Goal: Information Seeking & Learning: Stay updated

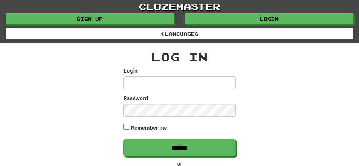
click at [132, 89] on input "Login" at bounding box center [180, 82] width 112 height 13
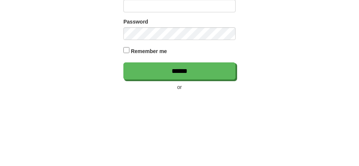
click at [132, 89] on input "Login" at bounding box center [180, 82] width 112 height 13
type input "**********"
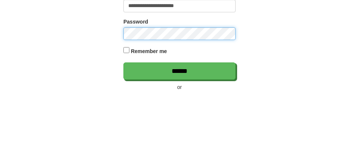
click at [124, 139] on input "******" at bounding box center [180, 147] width 112 height 17
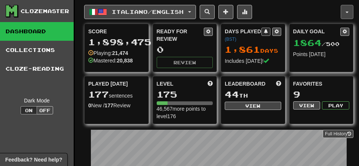
click at [349, 11] on button "button" at bounding box center [347, 12] width 13 height 14
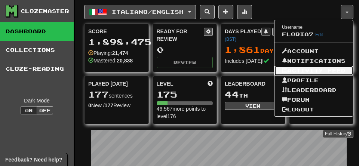
click at [288, 76] on link "Activity Feed" at bounding box center [314, 71] width 79 height 10
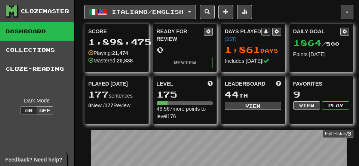
click at [348, 13] on span "button" at bounding box center [347, 12] width 3 height 1
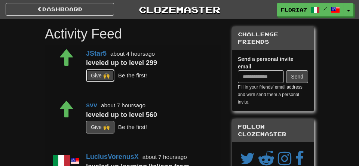
click at [112, 82] on button "G i ve 🙌" at bounding box center [100, 75] width 28 height 13
click at [113, 134] on button "G i ve 🙌" at bounding box center [100, 127] width 28 height 13
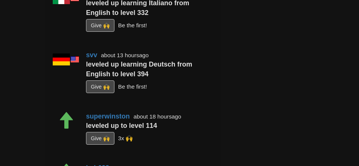
scroll to position [225, 0]
click at [109, 31] on button "G i ve 🙌" at bounding box center [100, 25] width 28 height 13
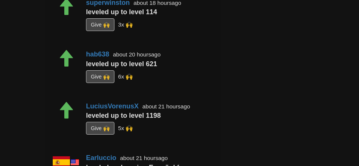
scroll to position [339, 0]
click at [111, 31] on button "G i ve 🙌" at bounding box center [100, 24] width 28 height 13
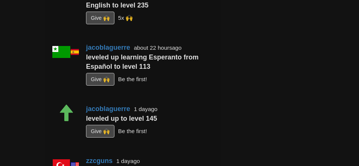
scroll to position [512, 0]
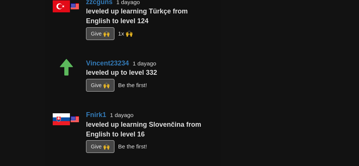
scroll to position [683, 0]
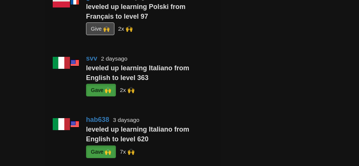
scroll to position [849, 0]
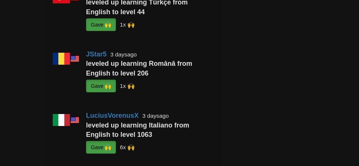
scroll to position [1099, 0]
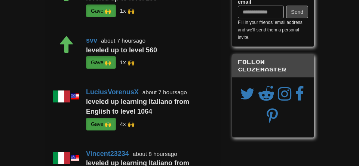
scroll to position [0, 0]
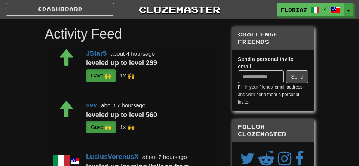
click at [349, 12] on span "button" at bounding box center [348, 10] width 3 height 1
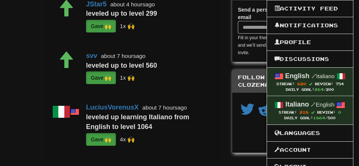
scroll to position [50, 0]
